Goal: Task Accomplishment & Management: Complete application form

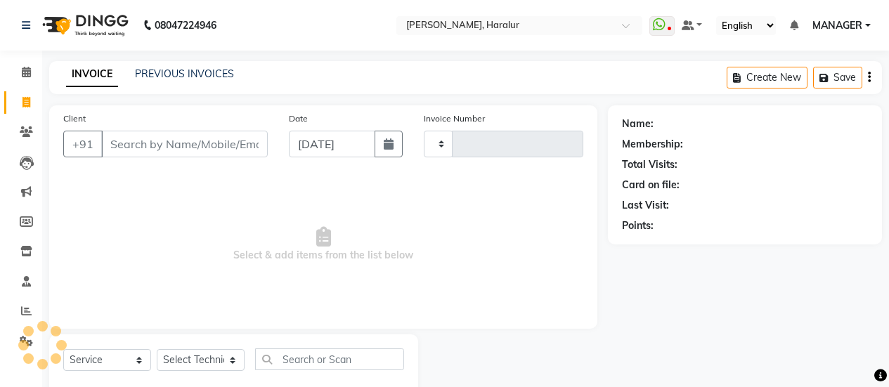
select select "service"
type input "0427"
select select "8259"
click at [167, 136] on input "Client" at bounding box center [184, 144] width 167 height 27
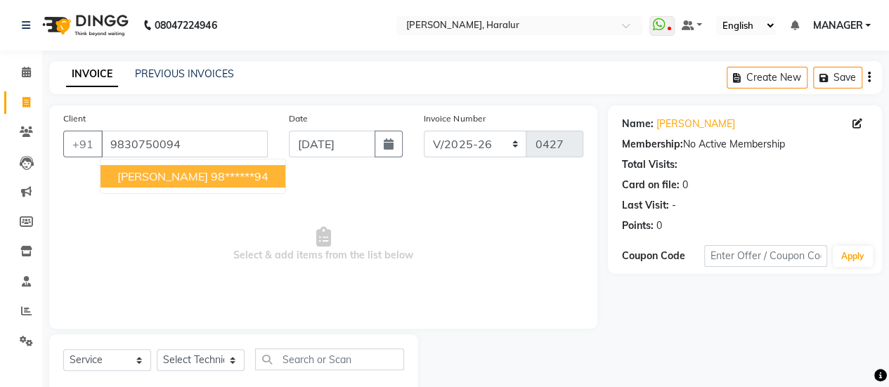
click at [131, 169] on span "[PERSON_NAME]" at bounding box center [162, 176] width 91 height 14
type input "98******94"
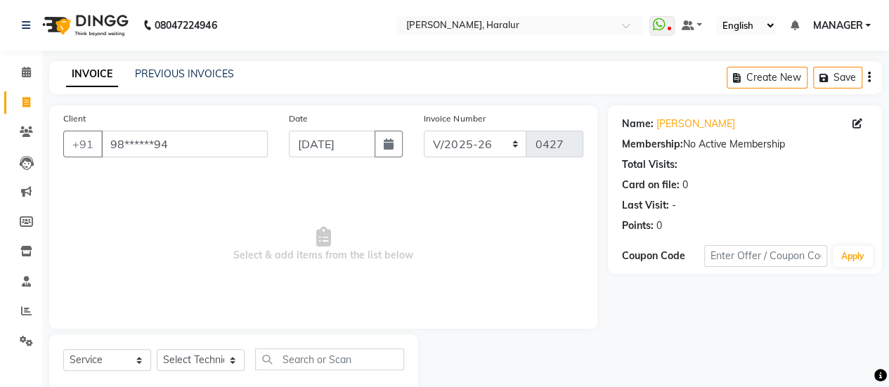
scroll to position [34, 0]
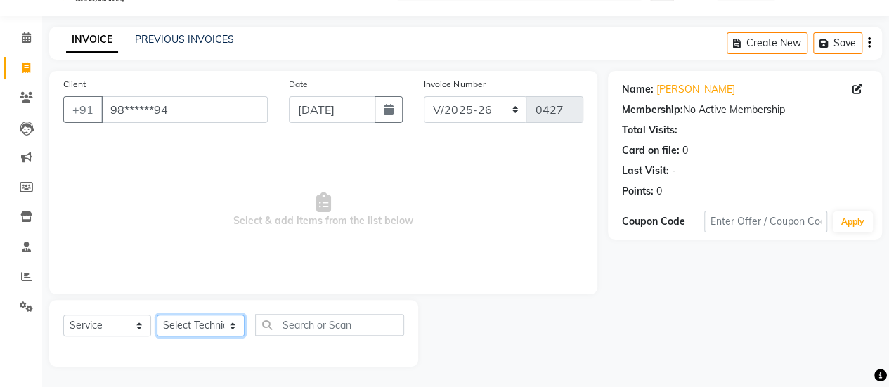
click at [190, 327] on select "Select Technician [PERSON_NAME] MANAGER [PERSON_NAME]" at bounding box center [201, 326] width 88 height 22
select select "82346"
click at [157, 315] on select "Select Technician [PERSON_NAME] MANAGER [PERSON_NAME]" at bounding box center [201, 326] width 88 height 22
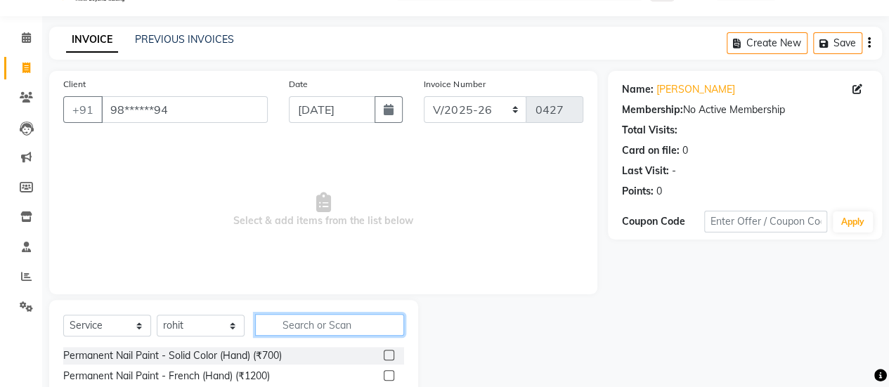
click at [287, 323] on input "text" at bounding box center [329, 325] width 149 height 22
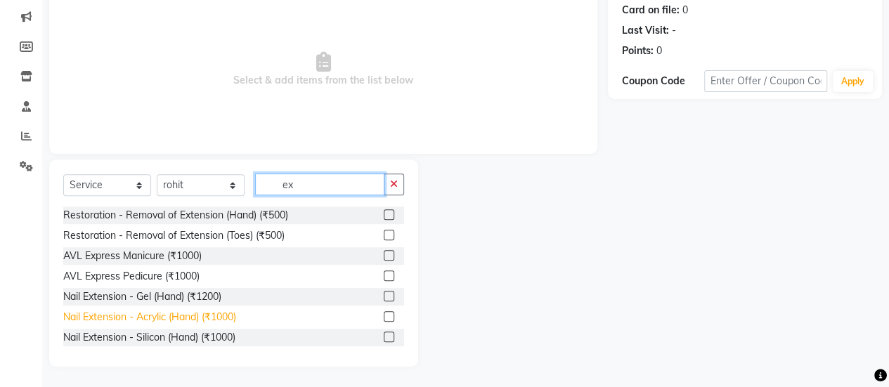
type input "ex"
click at [226, 316] on div "Nail Extension - Acrylic (Hand) (₹1000)" at bounding box center [149, 317] width 173 height 15
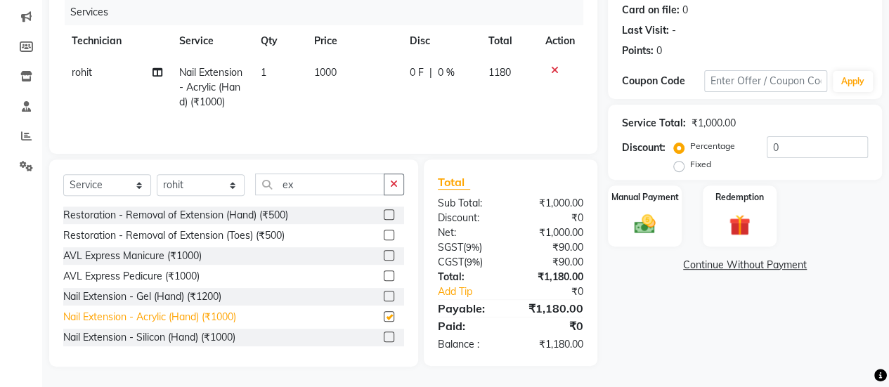
checkbox input "false"
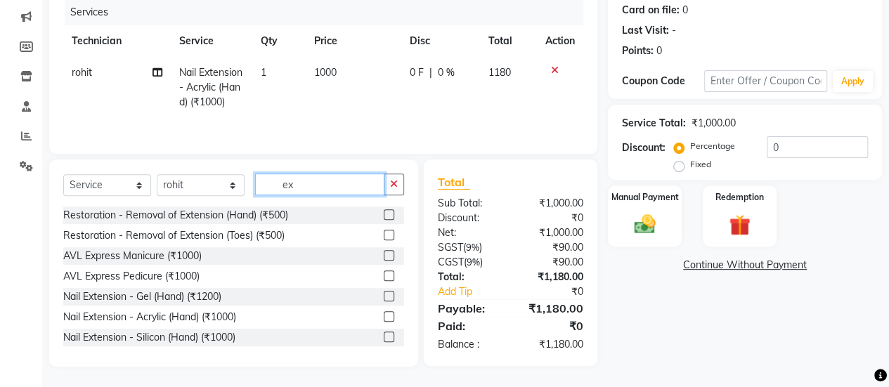
click at [325, 178] on input "ex" at bounding box center [319, 185] width 129 height 22
type input "e"
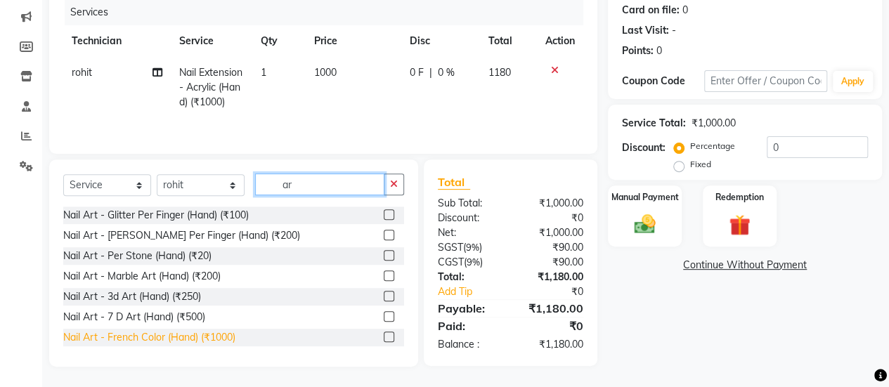
type input "ar"
click at [205, 338] on div "Nail Art - French Color (Hand) (₹1000)" at bounding box center [149, 337] width 172 height 15
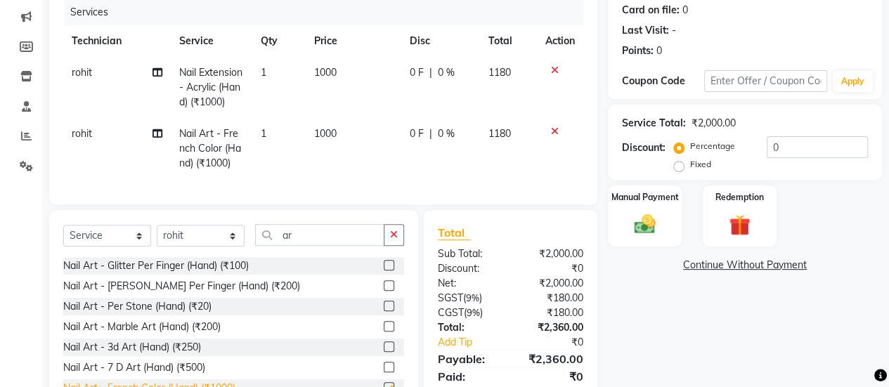
checkbox input "false"
click at [326, 134] on span "1000" at bounding box center [325, 133] width 22 height 13
select select "82346"
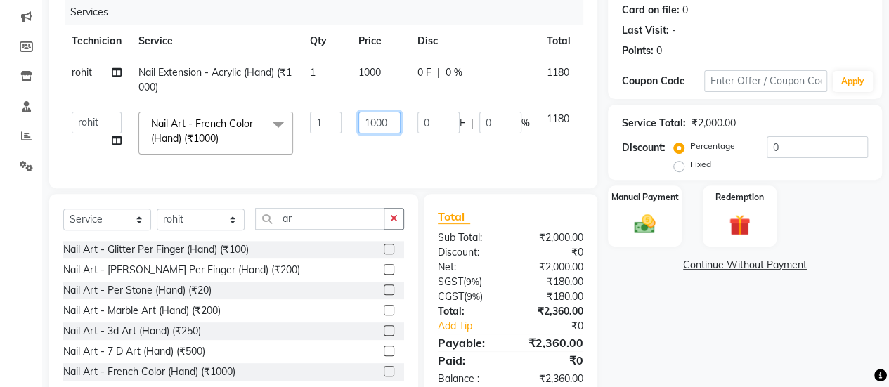
click at [392, 122] on input "1000" at bounding box center [379, 123] width 42 height 22
type input "1"
type input "1500"
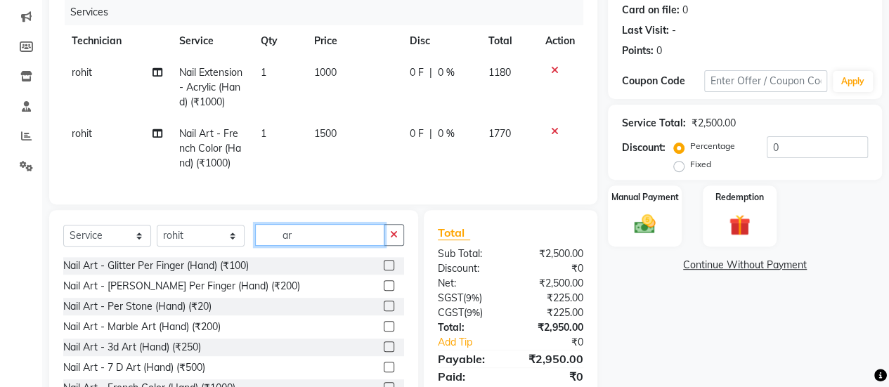
click at [337, 221] on div "Select Service Product Membership Package Voucher Prepaid Gift Card Select Tech…" at bounding box center [233, 313] width 369 height 207
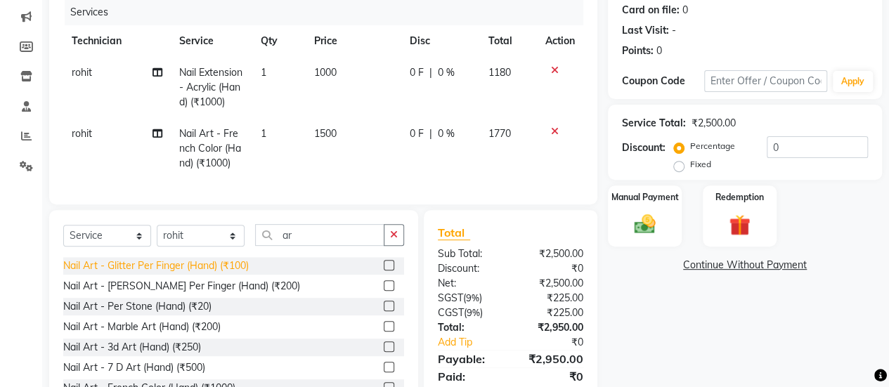
click at [240, 273] on div "Nail Art - Glitter Per Finger (Hand) (₹100)" at bounding box center [156, 266] width 186 height 15
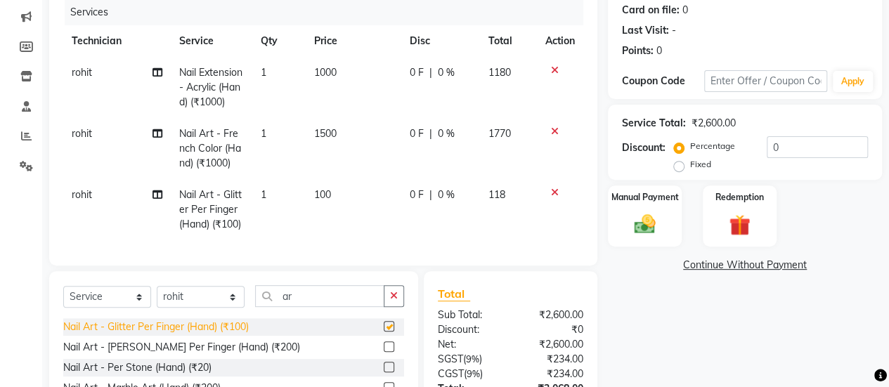
checkbox input "false"
click at [267, 189] on td "1" at bounding box center [279, 209] width 54 height 61
select select "82346"
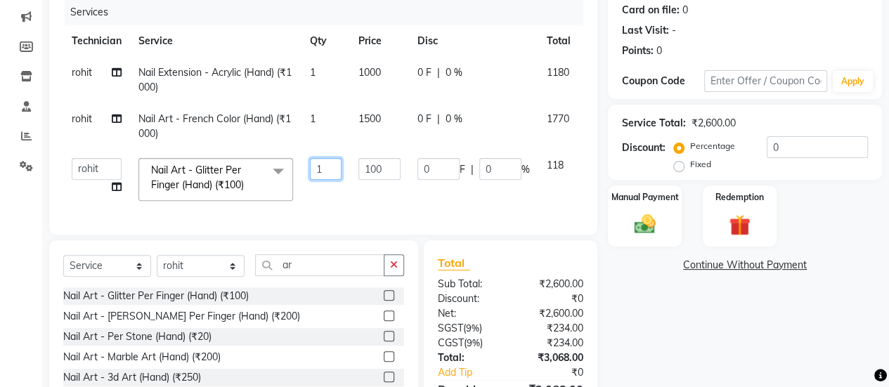
click at [335, 166] on input "1" at bounding box center [326, 169] width 32 height 22
type input "2"
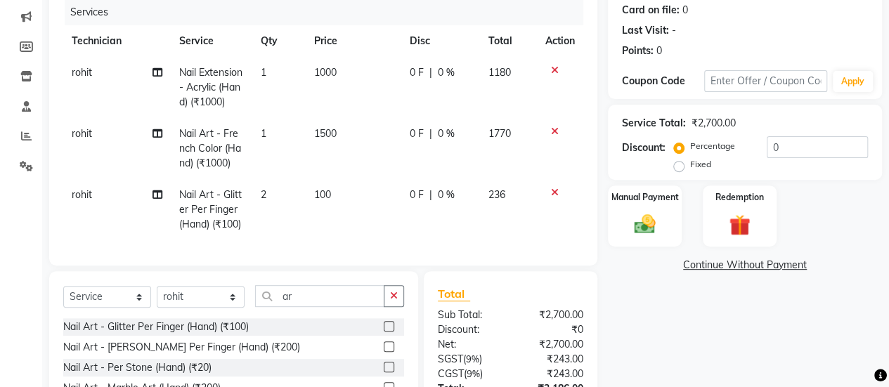
click at [654, 351] on div "Name: [PERSON_NAME] Membership: No Active Membership Total Visits: Card on file…" at bounding box center [750, 204] width 285 height 548
click at [199, 306] on select "Select Technician [PERSON_NAME] MANAGER [PERSON_NAME]" at bounding box center [201, 297] width 88 height 22
select select "82345"
click at [157, 297] on select "Select Technician [PERSON_NAME] MANAGER [PERSON_NAME]" at bounding box center [201, 297] width 88 height 22
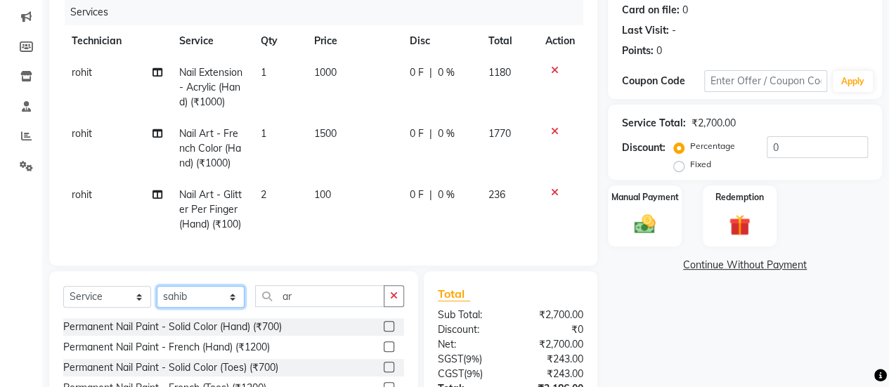
scroll to position [297, 0]
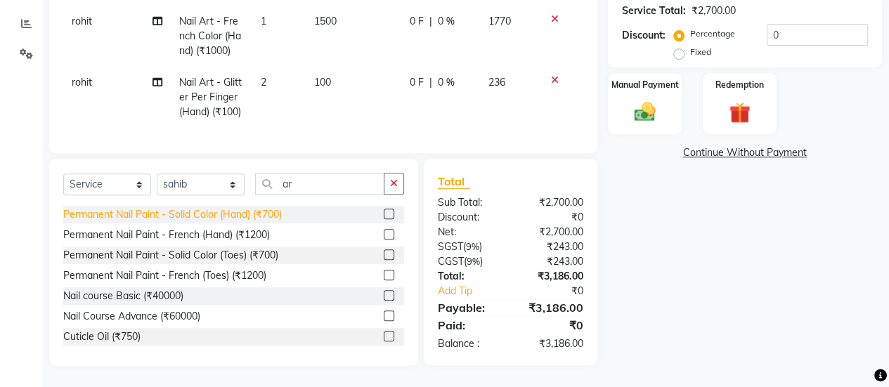
click at [228, 212] on div "Permanent Nail Paint - Solid Color (Hand) (₹700)" at bounding box center [172, 214] width 219 height 15
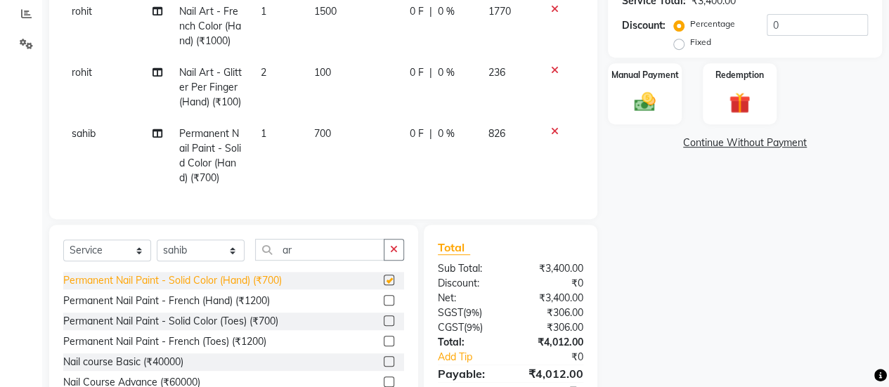
checkbox input "false"
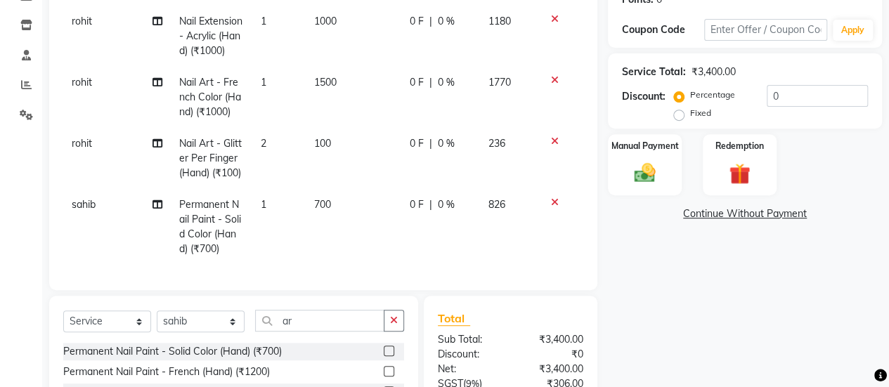
scroll to position [224, 0]
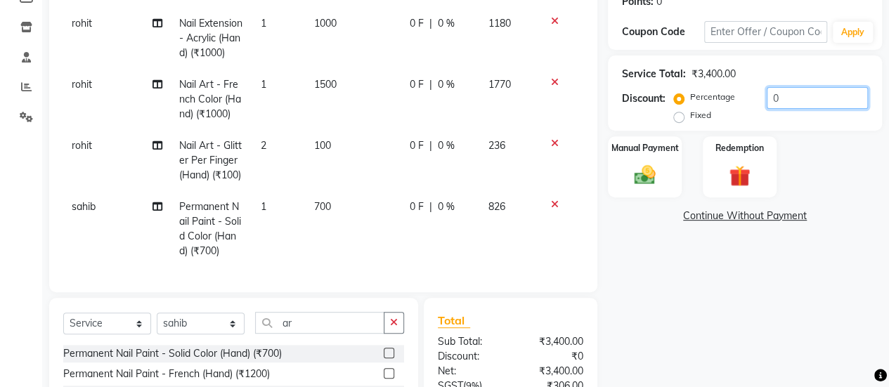
click at [801, 92] on input "0" at bounding box center [817, 98] width 101 height 22
type input "30"
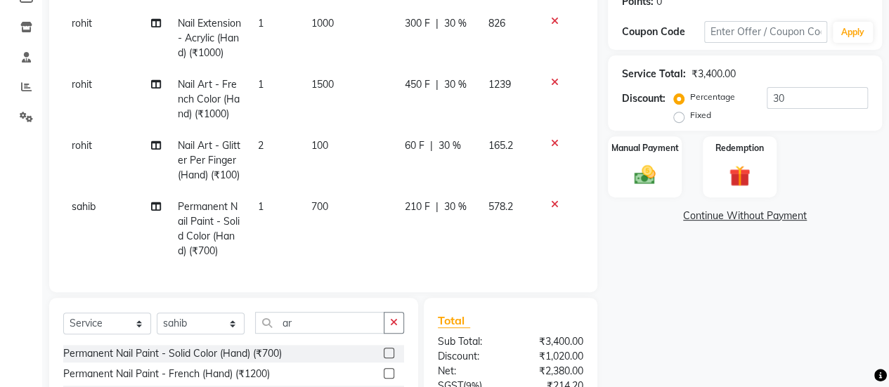
click at [821, 328] on div "Name: [PERSON_NAME] Membership: No Active Membership Total Visits: Card on file…" at bounding box center [750, 193] width 285 height 624
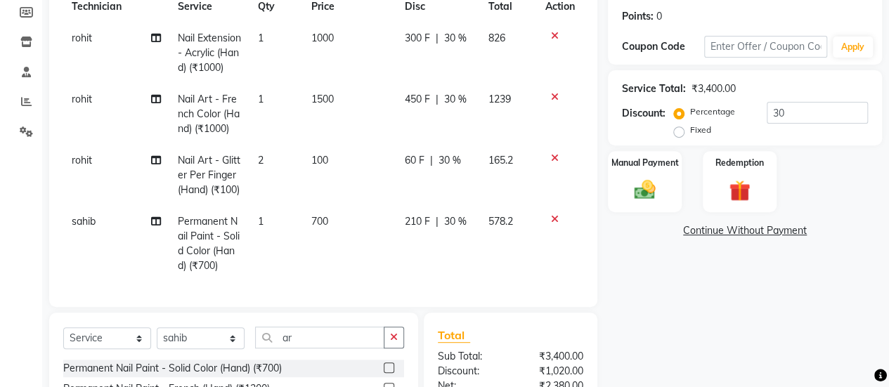
scroll to position [208, 0]
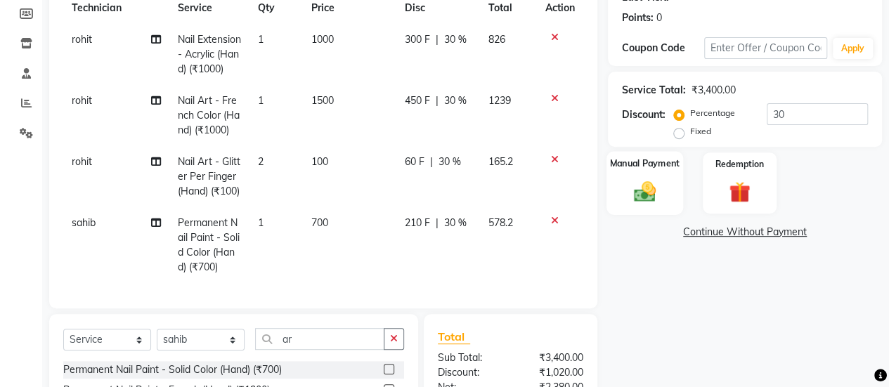
click at [624, 175] on div "Manual Payment" at bounding box center [645, 183] width 77 height 64
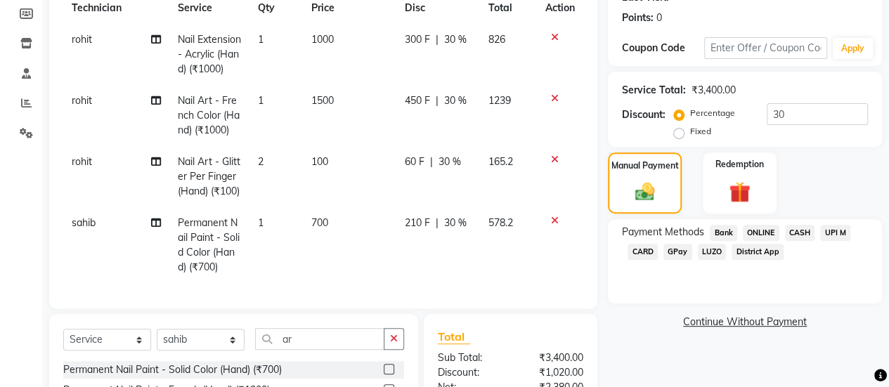
click at [637, 253] on span "CARD" at bounding box center [643, 252] width 30 height 16
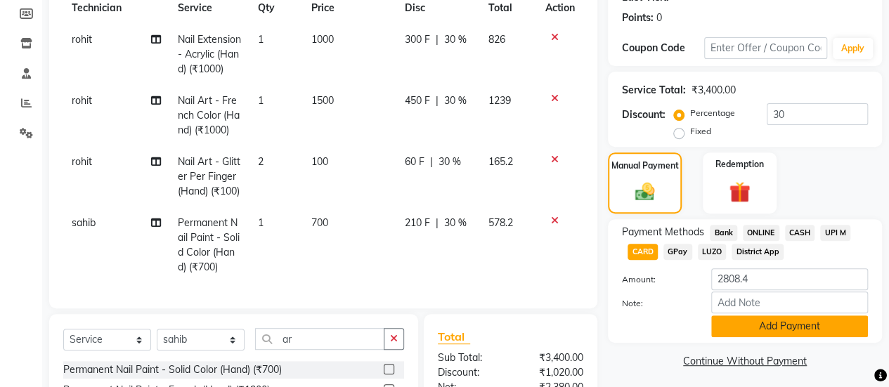
click at [768, 323] on button "Add Payment" at bounding box center [789, 327] width 157 height 22
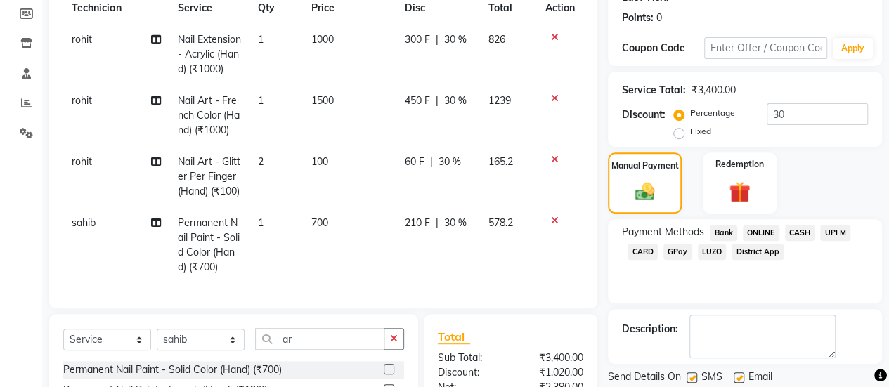
scroll to position [406, 0]
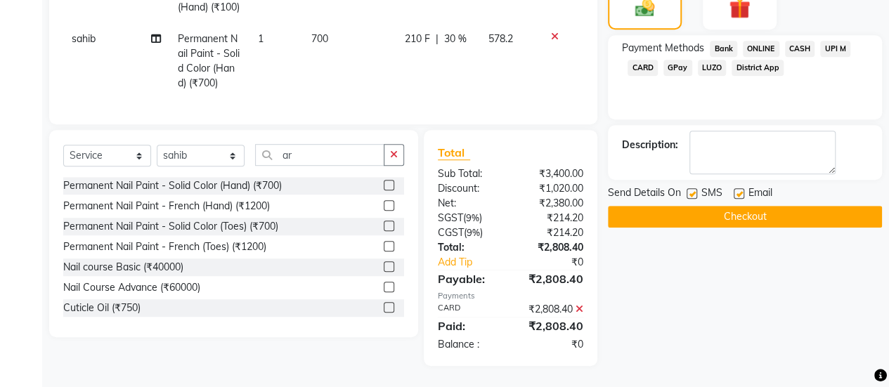
click at [655, 206] on button "Checkout" at bounding box center [745, 217] width 274 height 22
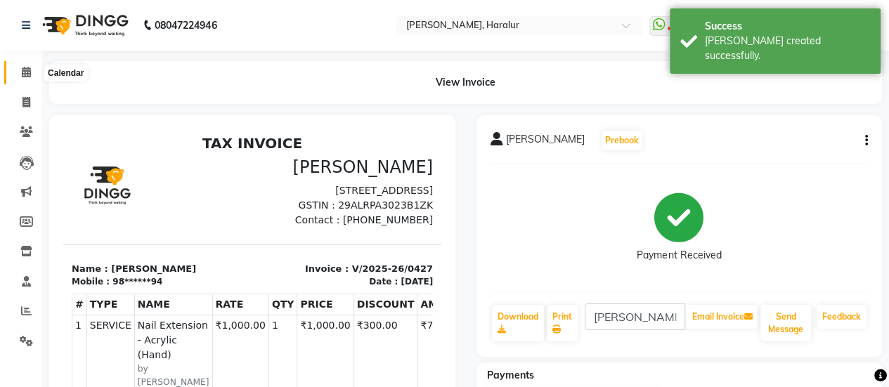
click at [20, 70] on span at bounding box center [26, 73] width 25 height 16
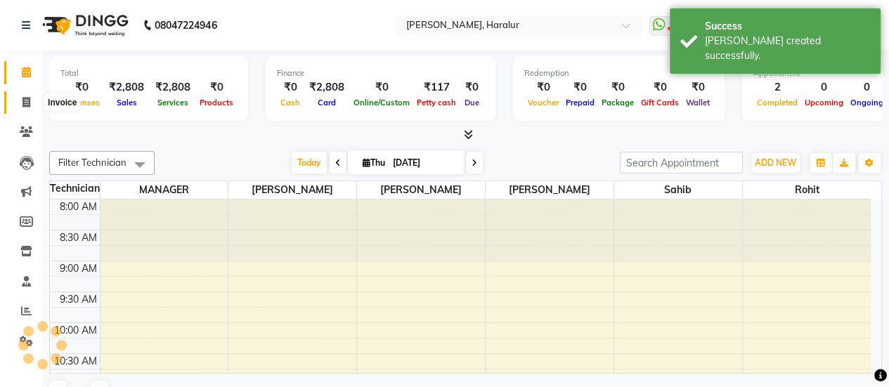
click at [18, 103] on span at bounding box center [26, 103] width 25 height 16
select select "service"
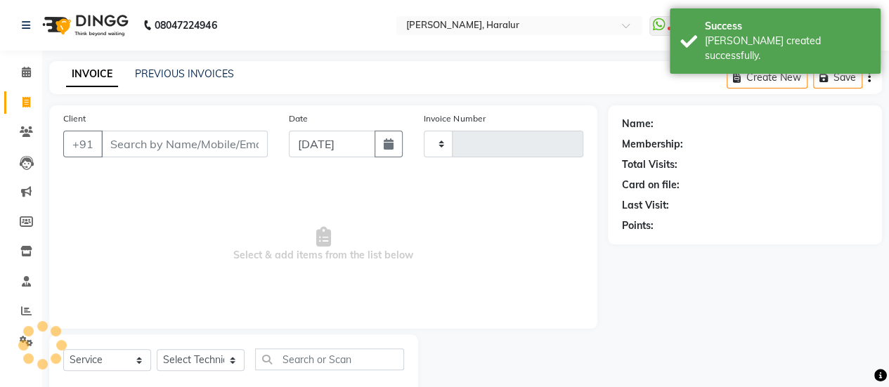
type input "0428"
select select "8259"
click at [172, 137] on input "Client" at bounding box center [184, 144] width 167 height 27
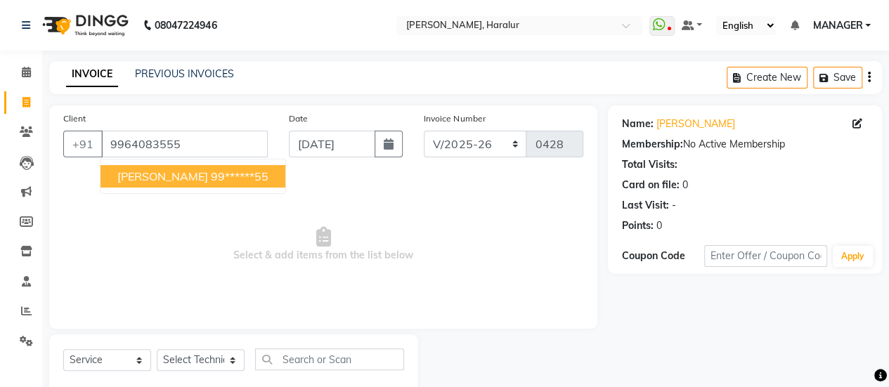
click at [189, 178] on span "[PERSON_NAME]" at bounding box center [162, 176] width 91 height 14
type input "99******55"
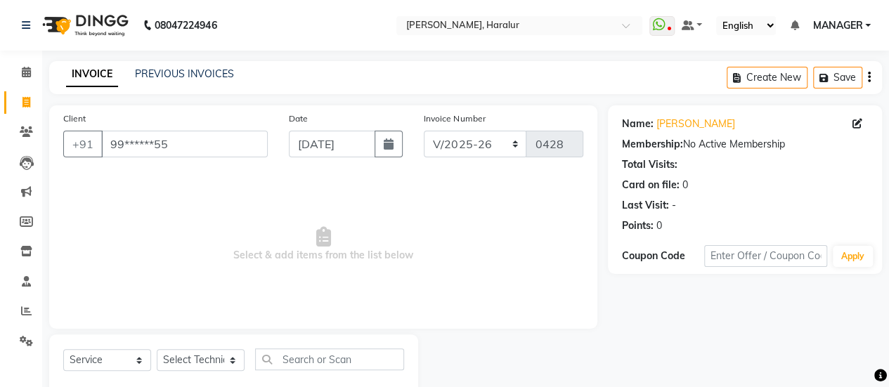
scroll to position [34, 0]
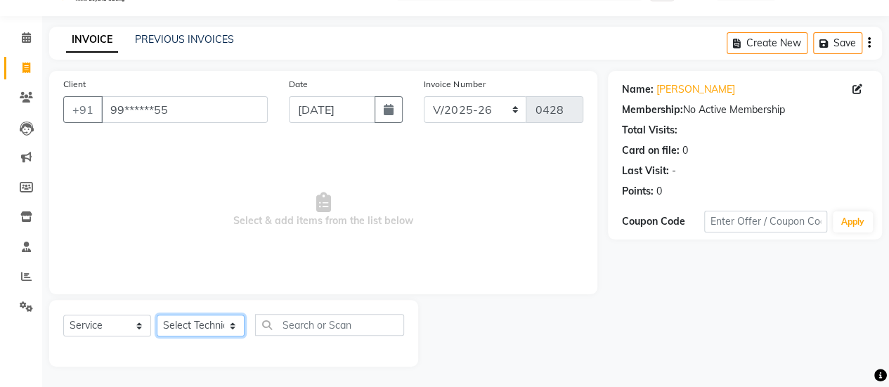
click at [190, 325] on select "Select Technician [PERSON_NAME] MANAGER [PERSON_NAME]" at bounding box center [201, 326] width 88 height 22
select select "79360"
click at [157, 315] on select "Select Technician [PERSON_NAME] MANAGER [PERSON_NAME]" at bounding box center [201, 326] width 88 height 22
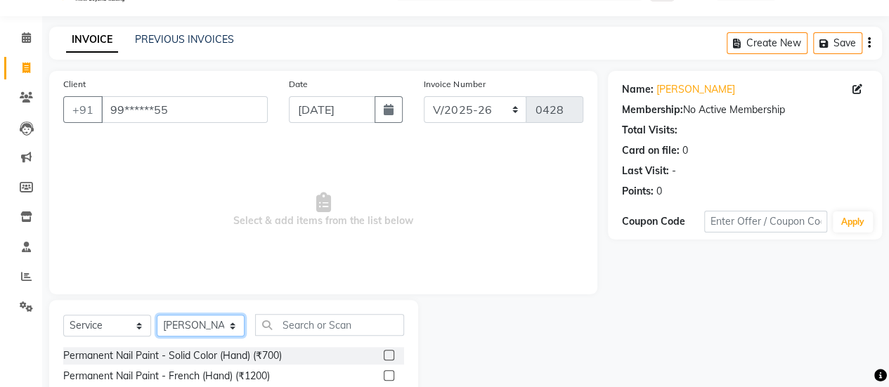
scroll to position [175, 0]
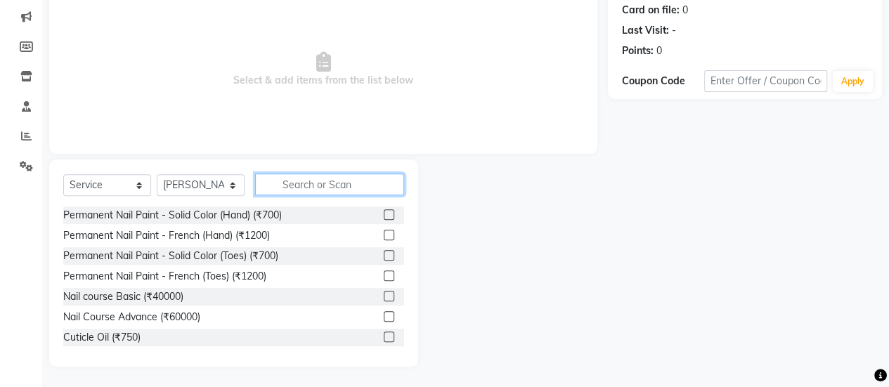
click at [344, 181] on input "text" at bounding box center [329, 185] width 149 height 22
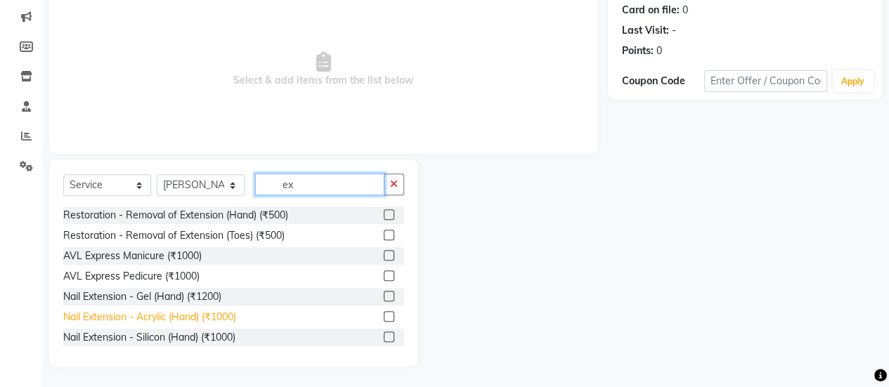
type input "ex"
click at [171, 310] on div "Nail Extension - Acrylic (Hand) (₹1000)" at bounding box center [149, 317] width 173 height 15
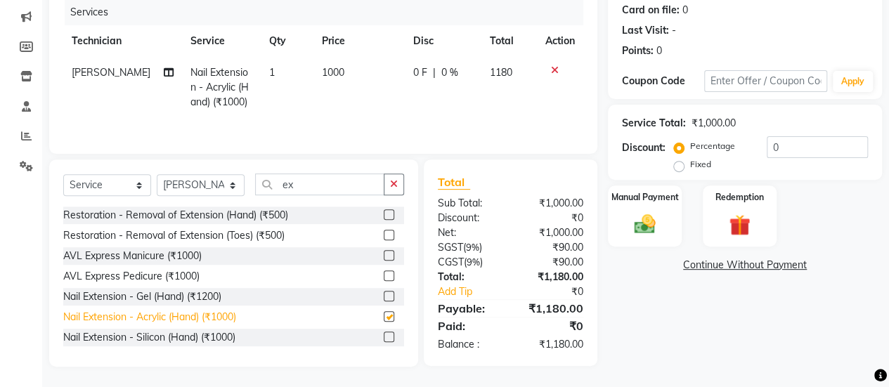
checkbox input "false"
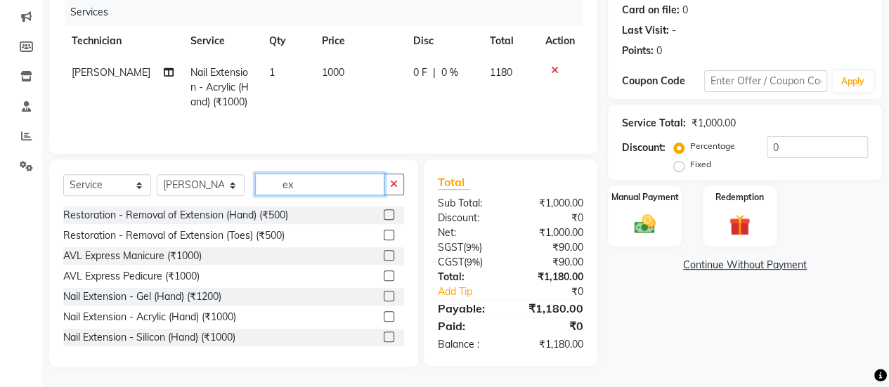
click at [302, 189] on input "ex" at bounding box center [319, 185] width 129 height 22
type input "e"
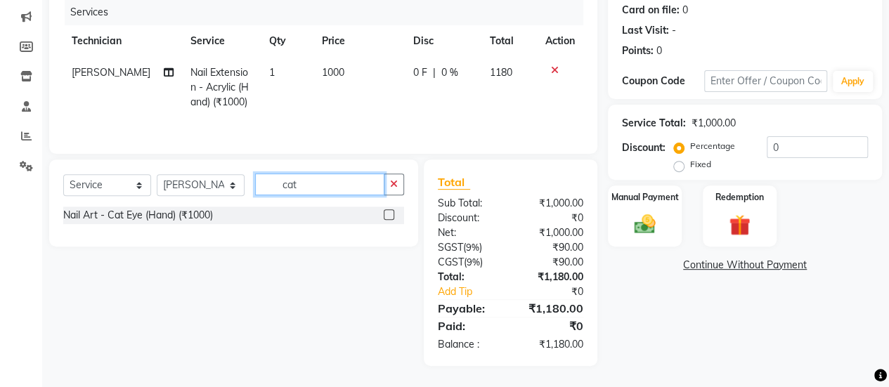
scroll to position [174, 0]
type input "cat"
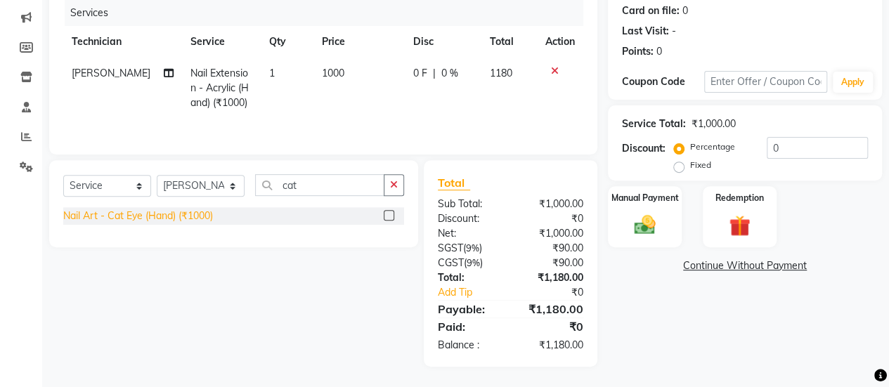
click at [204, 212] on div "Nail Art - Cat Eye (Hand) (₹1000)" at bounding box center [138, 216] width 150 height 15
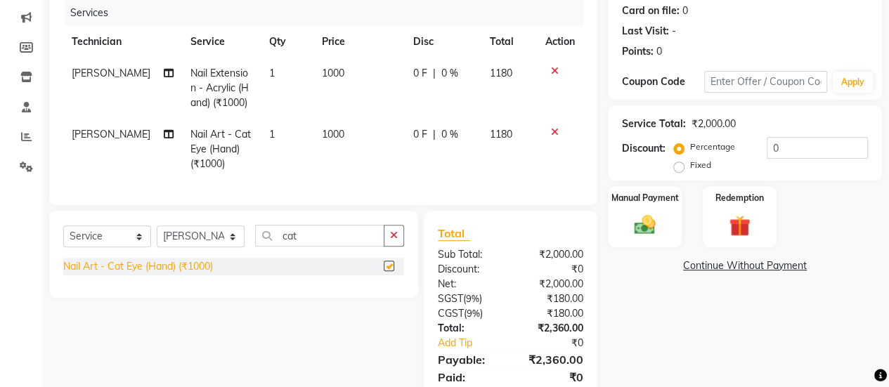
checkbox input "false"
click at [330, 128] on span "1000" at bounding box center [333, 134] width 22 height 13
select select "79360"
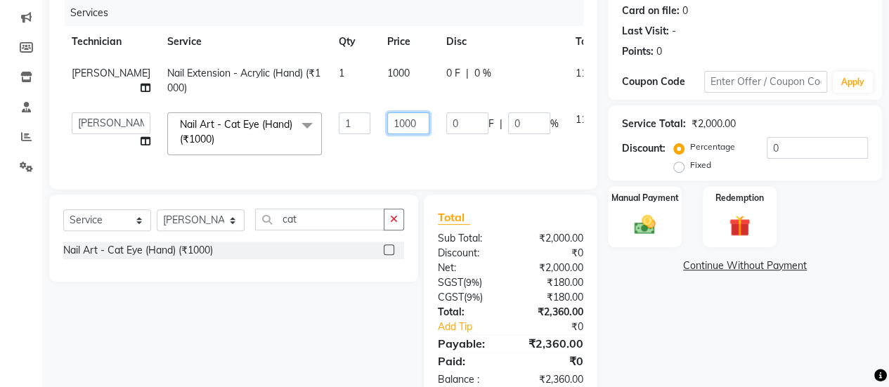
click at [388, 124] on input "1000" at bounding box center [408, 123] width 42 height 22
type input "1500"
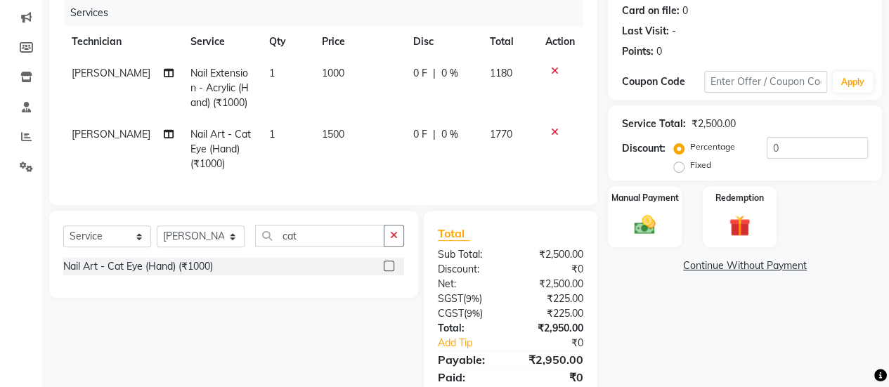
click at [610, 287] on div "Name: [PERSON_NAME] Membership: No Active Membership Total Visits: Card on file…" at bounding box center [750, 174] width 285 height 486
click at [843, 143] on input "0" at bounding box center [817, 148] width 101 height 22
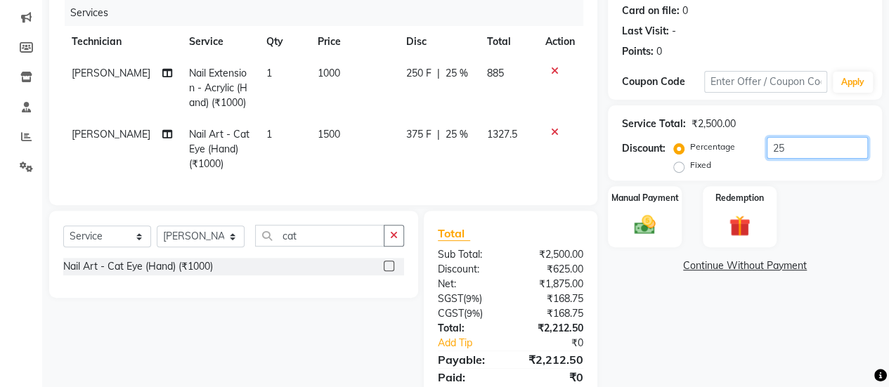
scroll to position [235, 0]
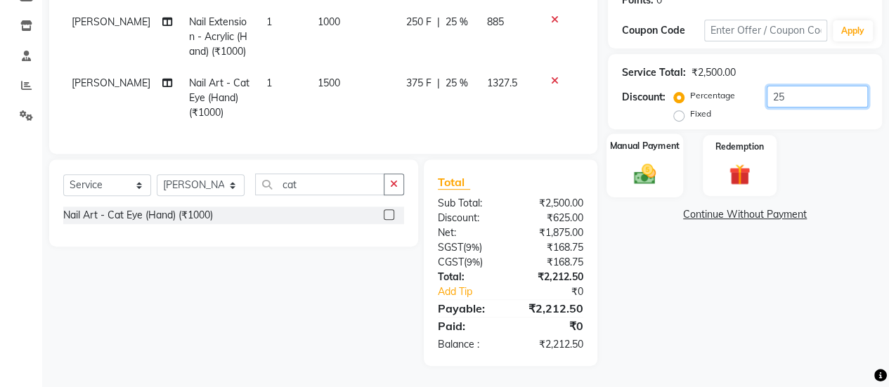
type input "25"
click at [640, 179] on div "Manual Payment" at bounding box center [645, 166] width 77 height 64
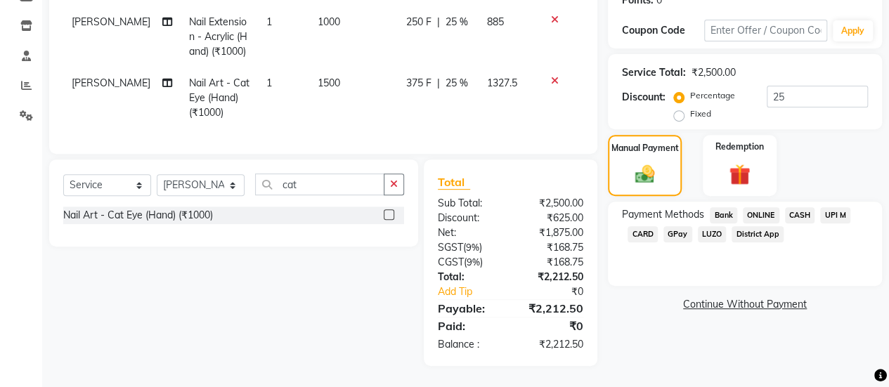
click at [756, 207] on span "ONLINE" at bounding box center [761, 215] width 37 height 16
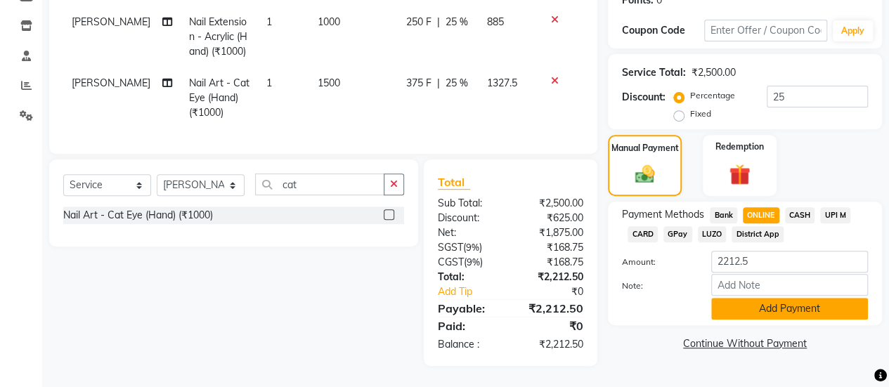
click at [777, 304] on button "Add Payment" at bounding box center [789, 309] width 157 height 22
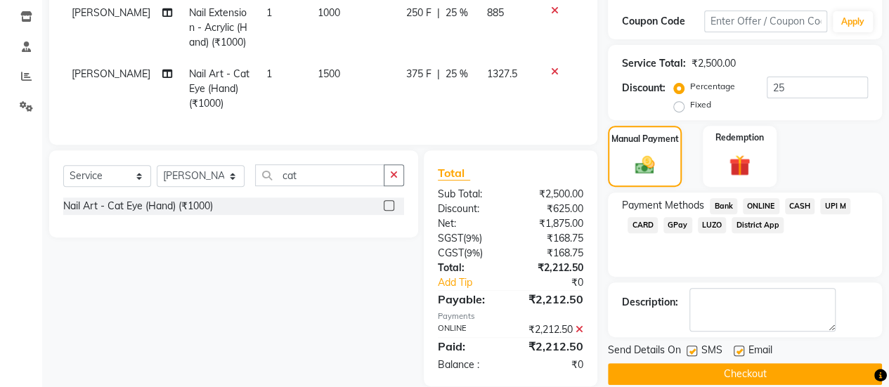
drag, startPoint x: 895, startPoint y: 215, endPoint x: 371, endPoint y: 273, distance: 526.8
click at [371, 273] on div "Select Service Product Membership Package Voucher Prepaid Gift Card Select Tech…" at bounding box center [229, 268] width 380 height 236
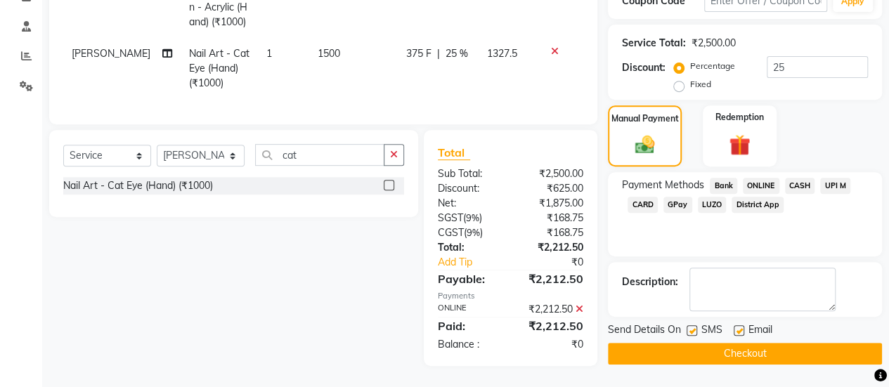
click at [729, 344] on button "Checkout" at bounding box center [745, 354] width 274 height 22
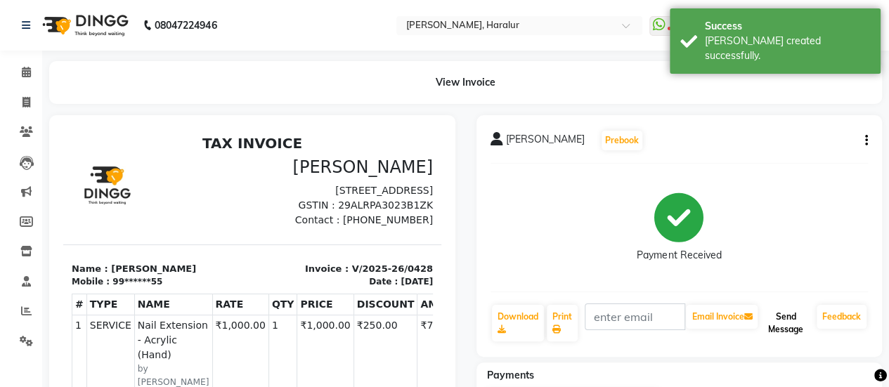
click at [791, 326] on button "Send Message" at bounding box center [785, 323] width 51 height 37
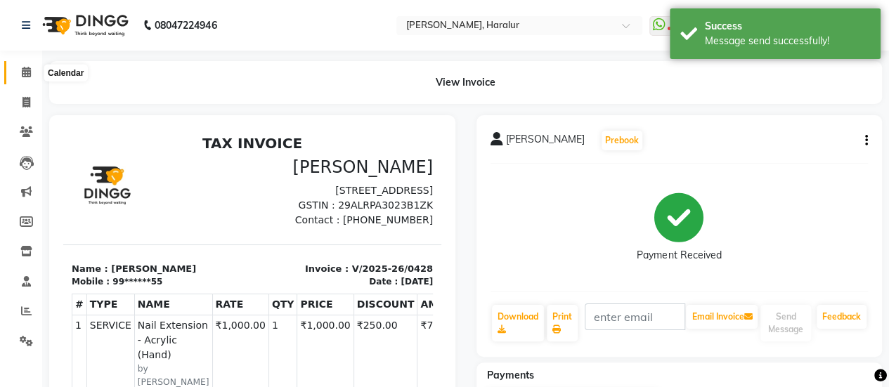
click at [23, 70] on icon at bounding box center [26, 72] width 9 height 11
